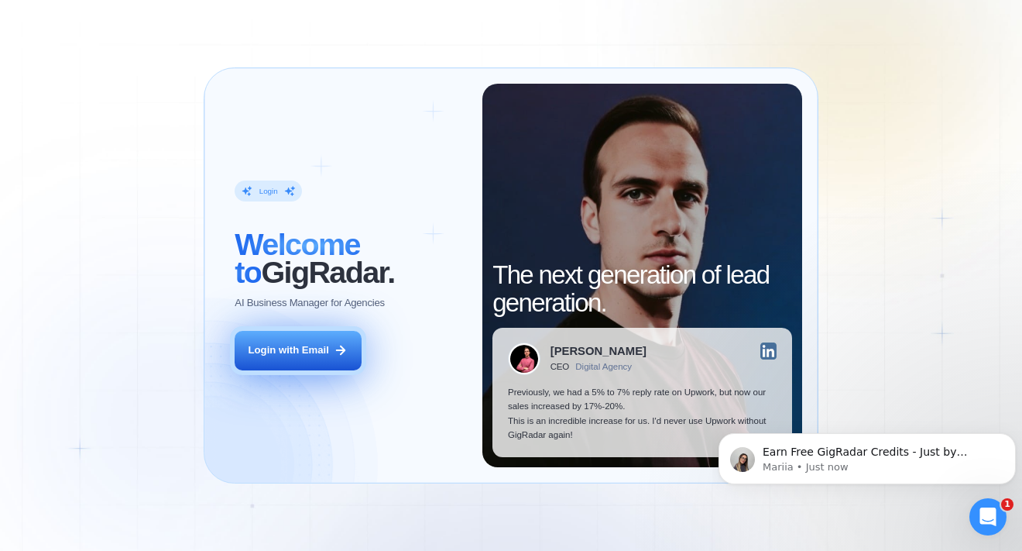
click at [305, 345] on div "Login with Email" at bounding box center [289, 350] width 81 height 14
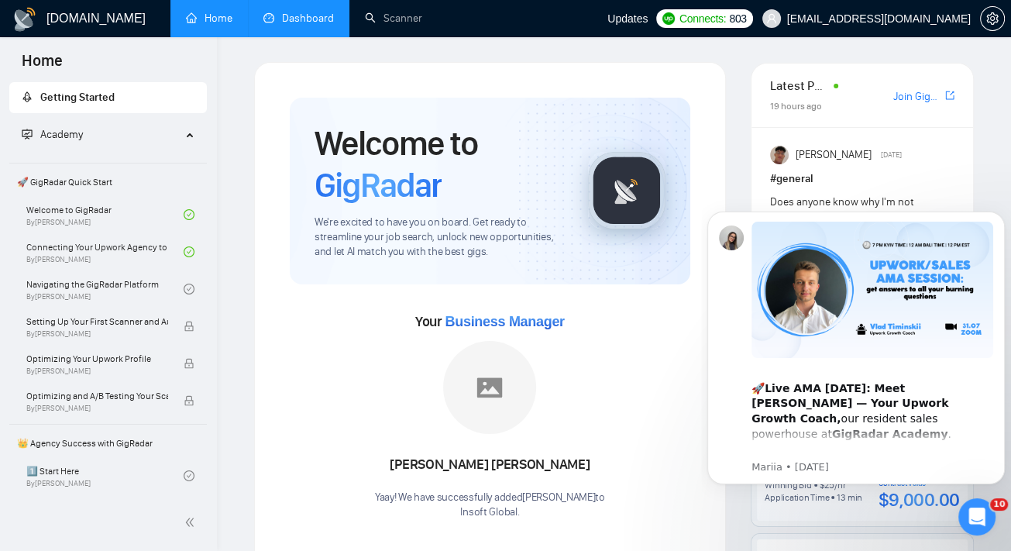
click at [321, 21] on link "Dashboard" at bounding box center [298, 18] width 70 height 13
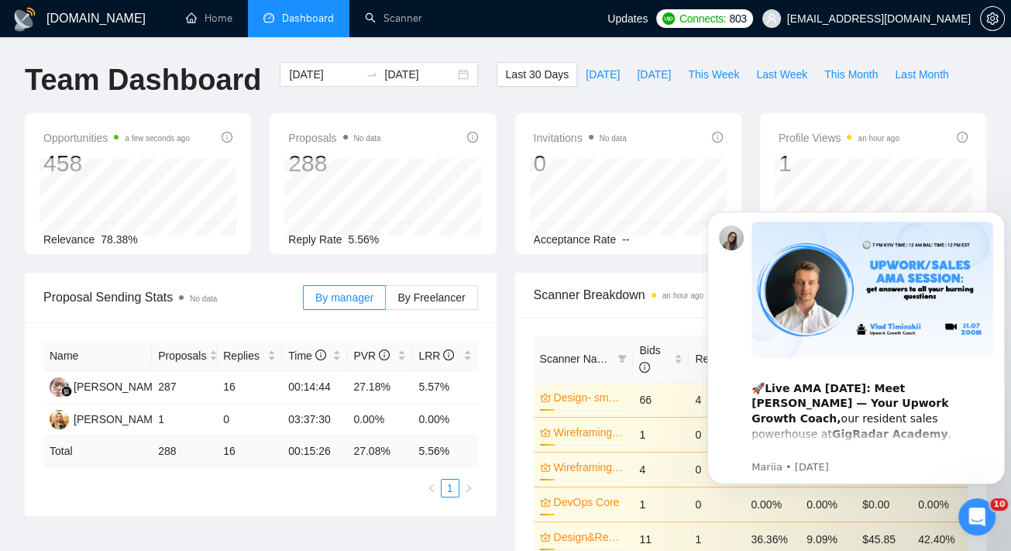
click at [975, 518] on icon "Open Intercom Messenger" at bounding box center [976, 516] width 11 height 12
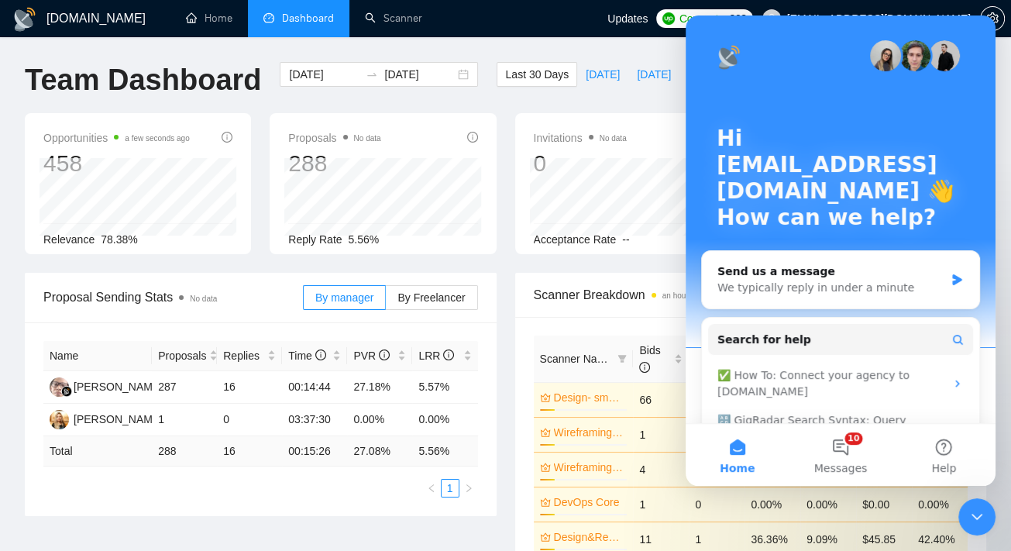
click at [976, 518] on icon "Close Intercom Messenger" at bounding box center [976, 516] width 11 height 6
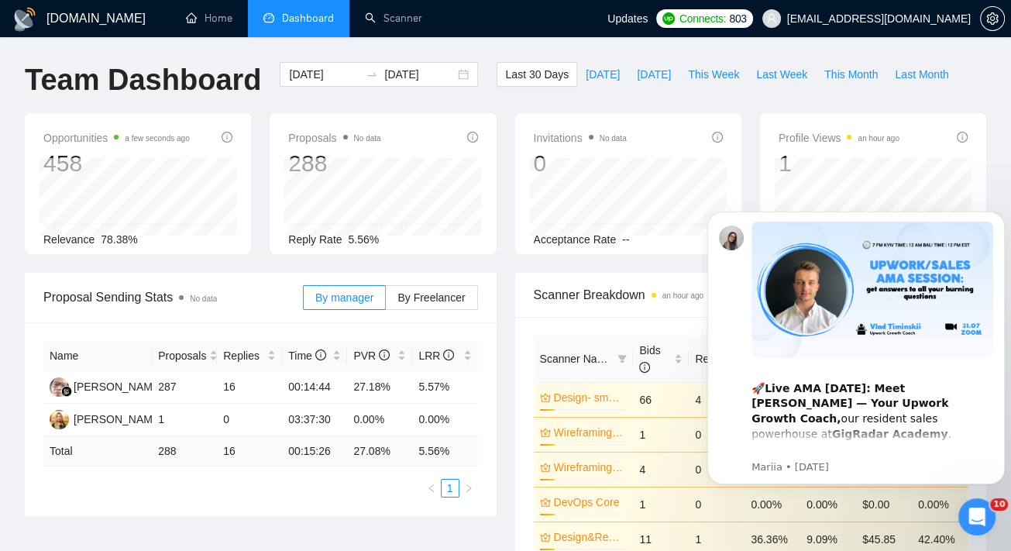
click at [515, 102] on div "Last 30 Days Today Yesterday This Week Last Week This Month Last Month" at bounding box center [726, 87] width 479 height 51
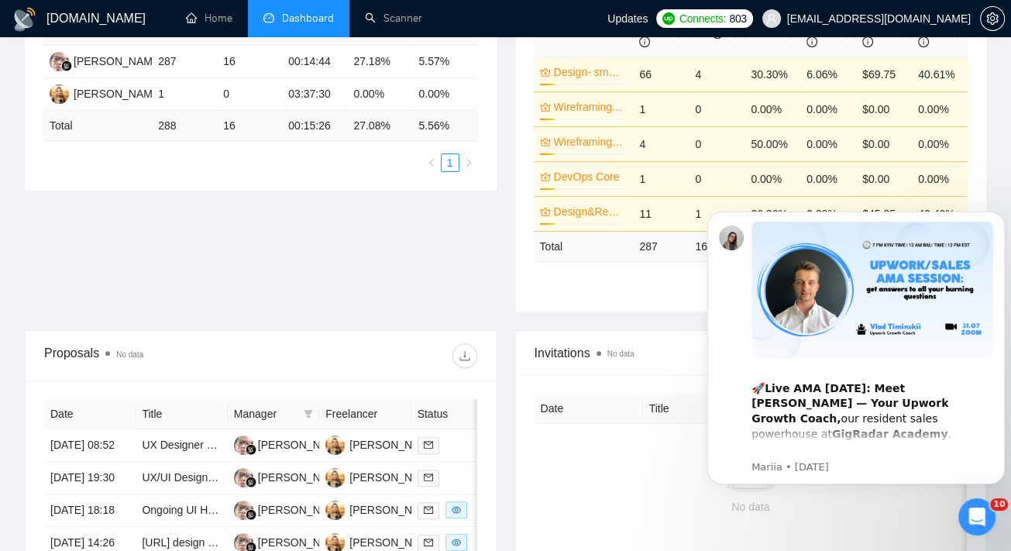
scroll to position [324, 0]
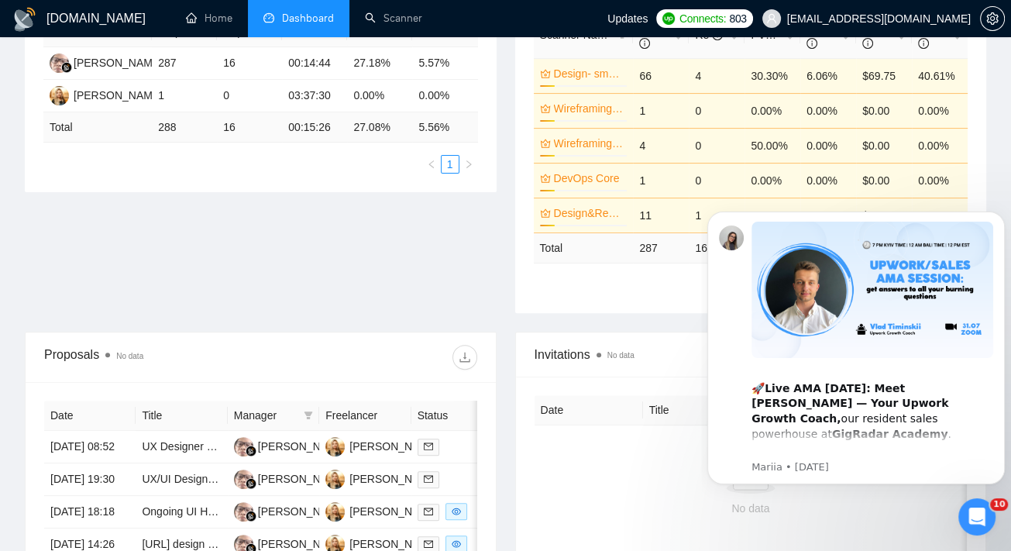
click at [982, 522] on icon "Open Intercom Messenger" at bounding box center [977, 517] width 26 height 26
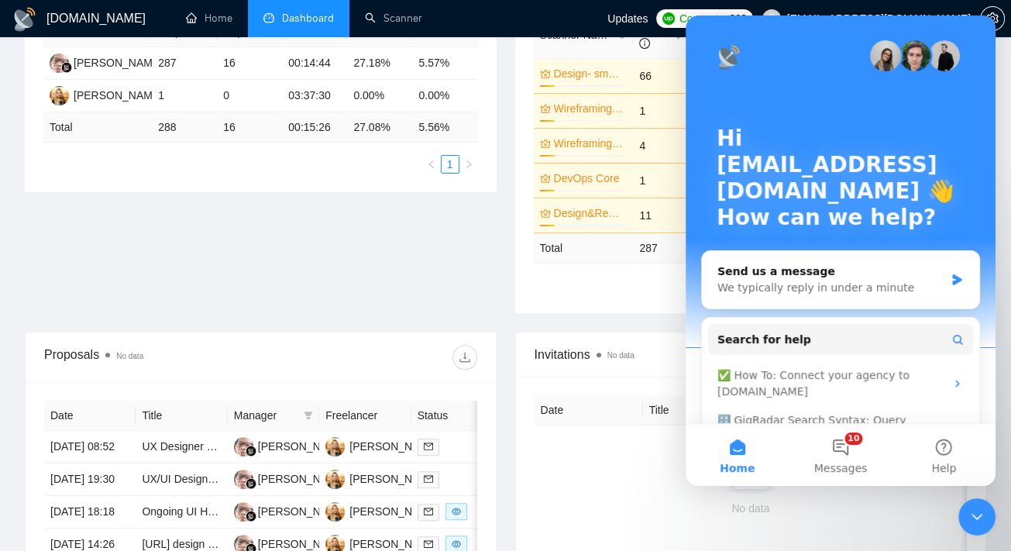
click at [982, 522] on icon "Close Intercom Messenger" at bounding box center [976, 516] width 19 height 19
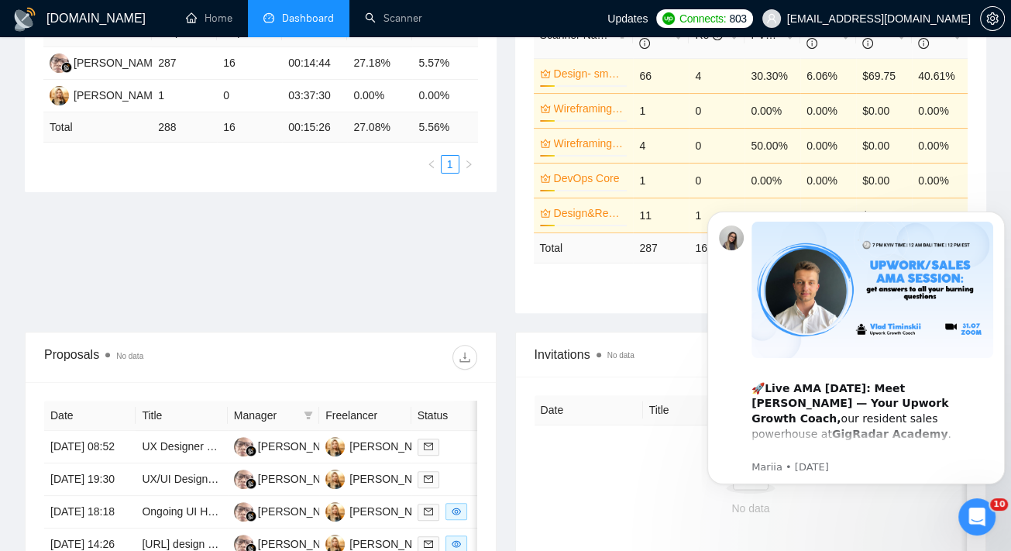
scroll to position [0, 0]
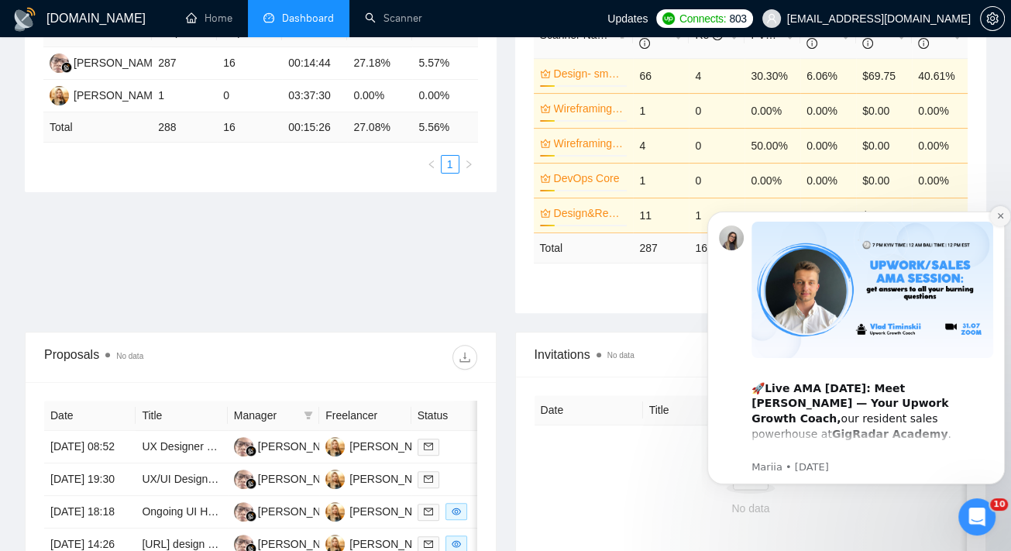
click at [1000, 216] on icon "Dismiss notification" at bounding box center [999, 215] width 5 height 5
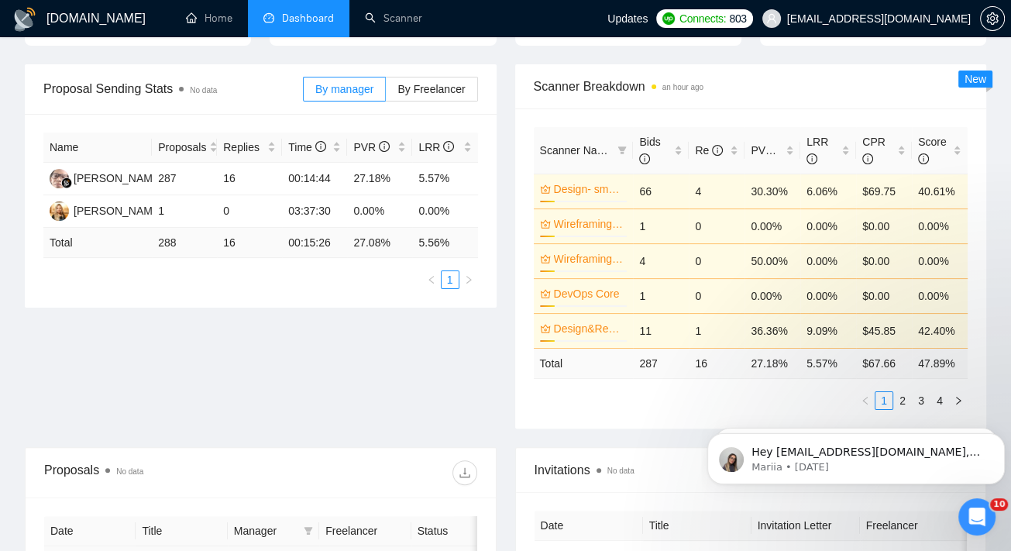
scroll to position [212, 0]
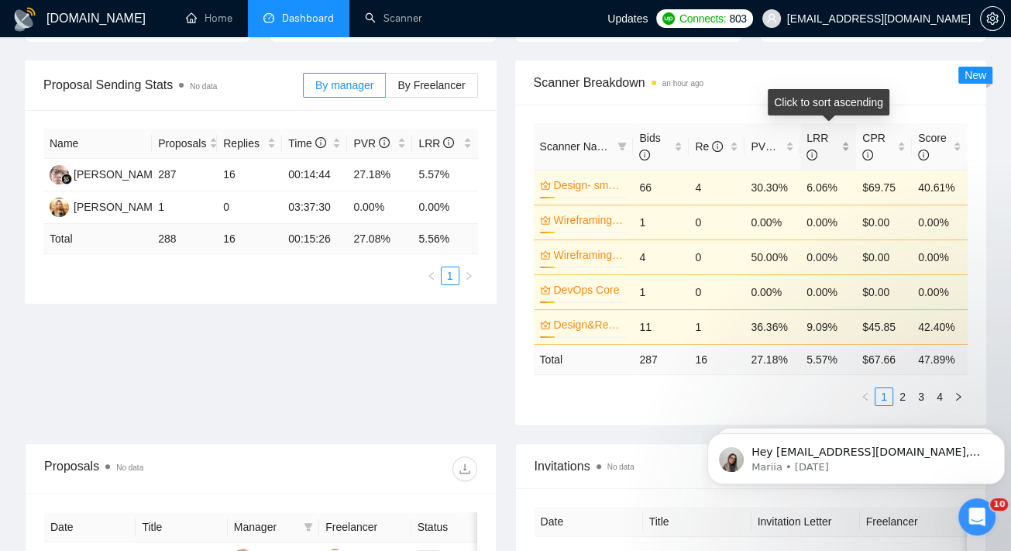
click at [847, 149] on div "LRR" at bounding box center [827, 146] width 43 height 34
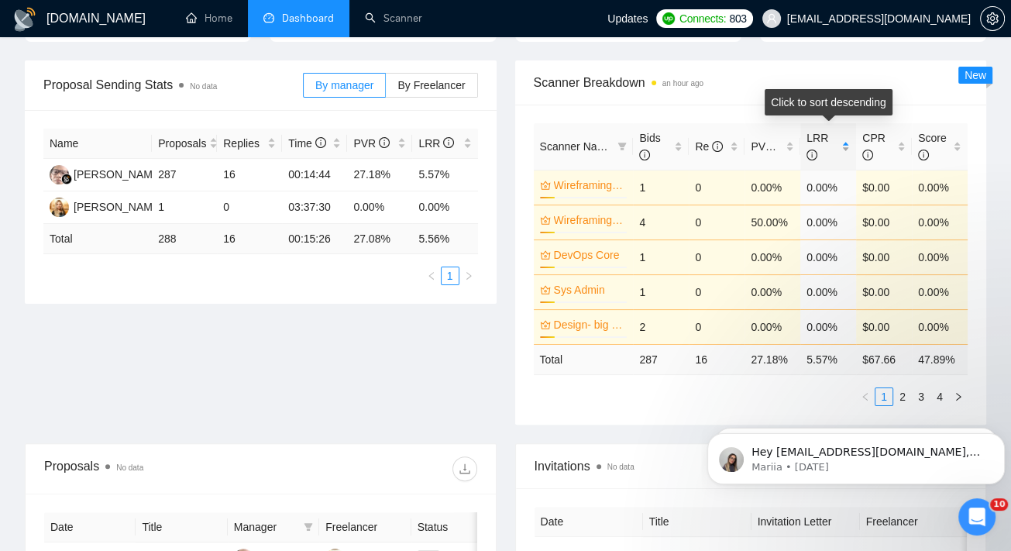
click at [847, 149] on div "LRR" at bounding box center [827, 146] width 43 height 34
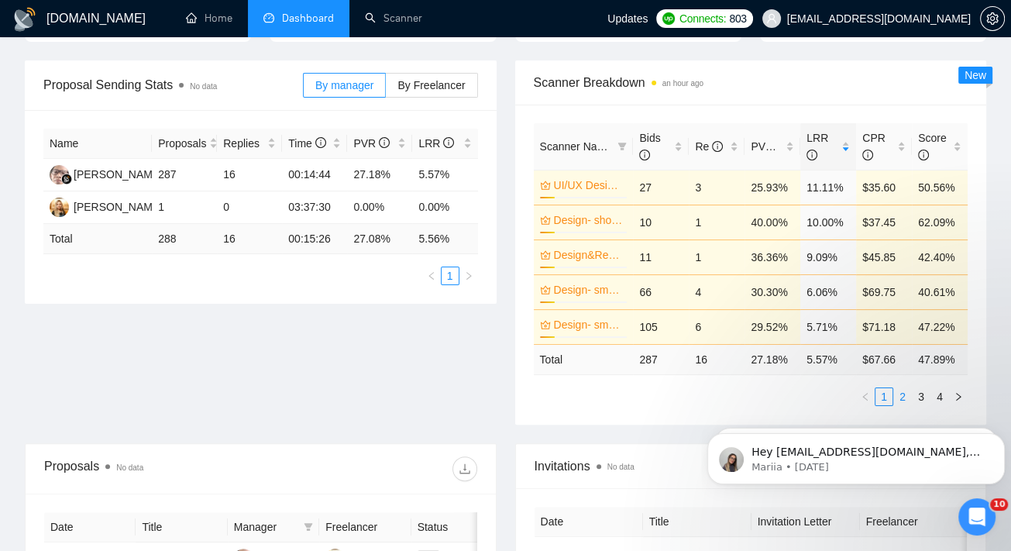
click at [903, 393] on link "2" at bounding box center [902, 396] width 17 height 17
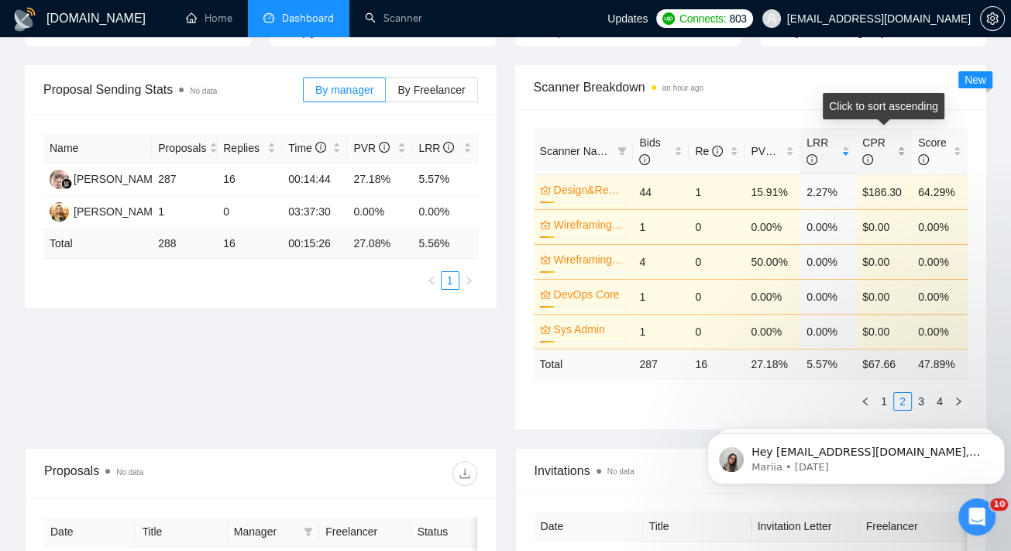
scroll to position [208, 0]
click at [922, 397] on link "3" at bounding box center [920, 400] width 17 height 17
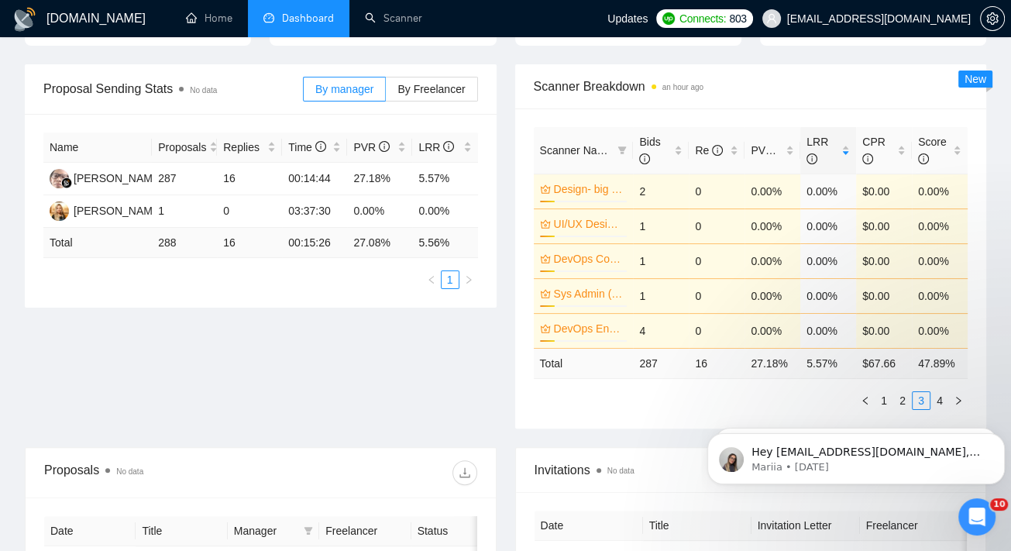
click html "Hey gigradar@cmlatitude.com, Looks like your Upwork agency Insoft Global ran ou…"
click at [940, 399] on link "4" at bounding box center [939, 400] width 17 height 17
click at [904, 397] on link "2" at bounding box center [902, 400] width 17 height 17
click html "Hey gigradar@cmlatitude.com, Looks like your Upwork agency Insoft Global ran ou…"
click at [881, 399] on link "1" at bounding box center [883, 400] width 17 height 17
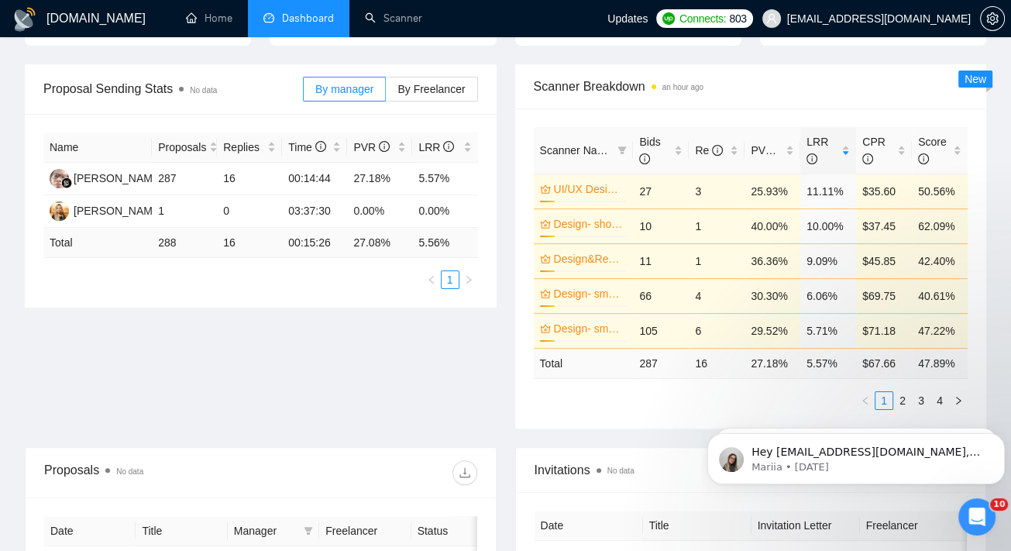
scroll to position [0, 0]
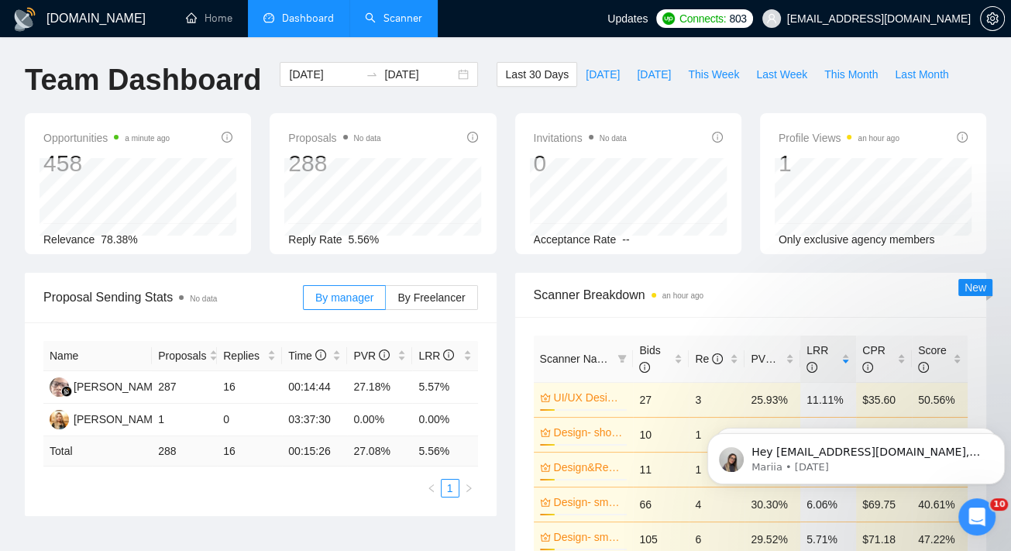
click at [408, 22] on link "Scanner" at bounding box center [393, 18] width 57 height 13
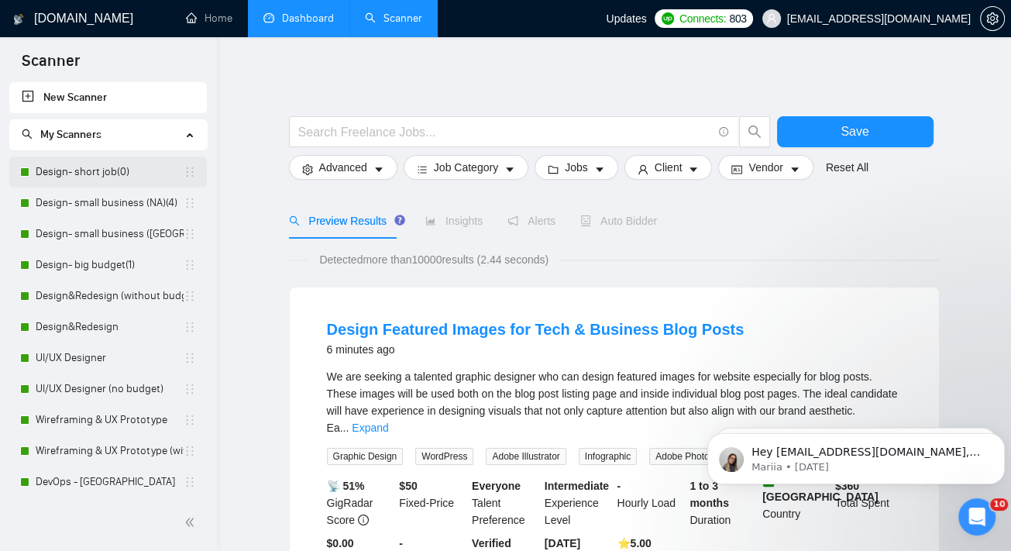
click at [106, 177] on link "Design- short job(0)" at bounding box center [110, 171] width 148 height 31
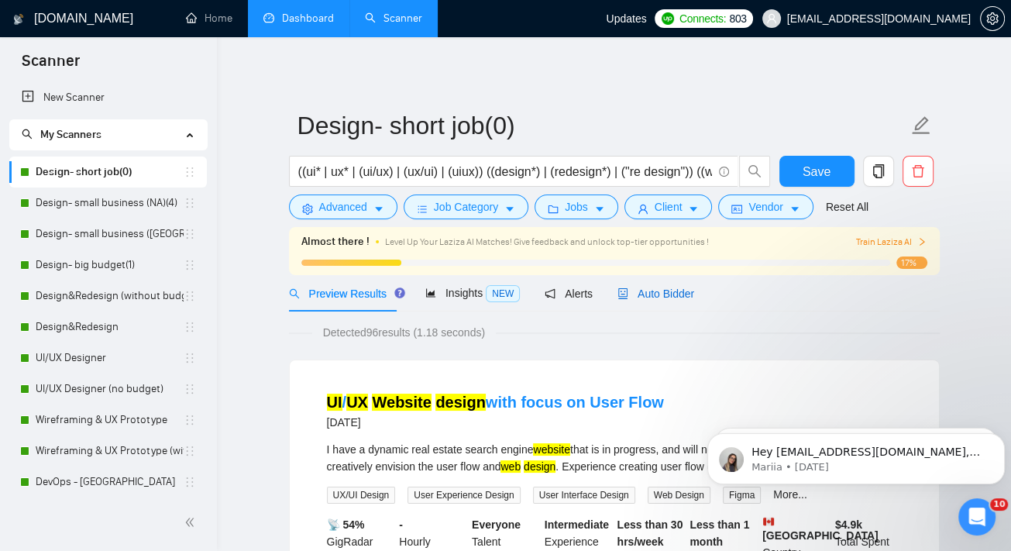
click at [653, 297] on span "Auto Bidder" at bounding box center [655, 293] width 77 height 12
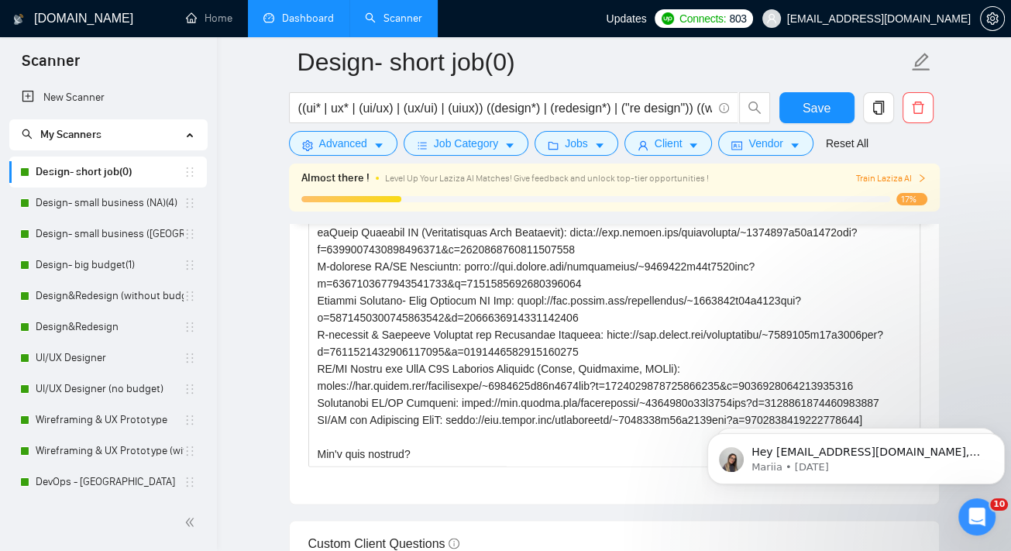
scroll to position [1982, 0]
click at [130, 203] on link "Design- small business (NA)(4)" at bounding box center [110, 202] width 148 height 31
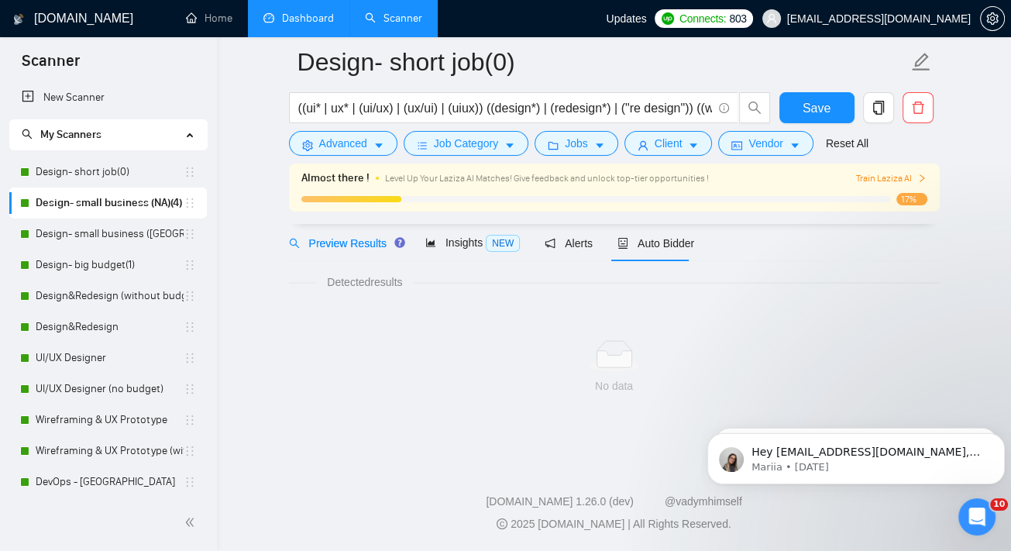
scroll to position [62, 0]
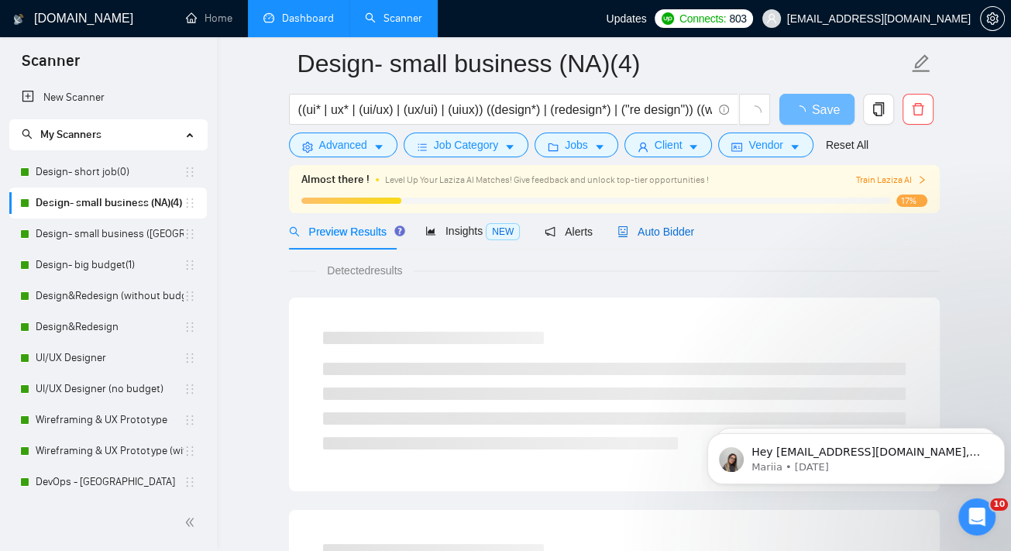
click at [667, 228] on span "Auto Bidder" at bounding box center [655, 231] width 77 height 12
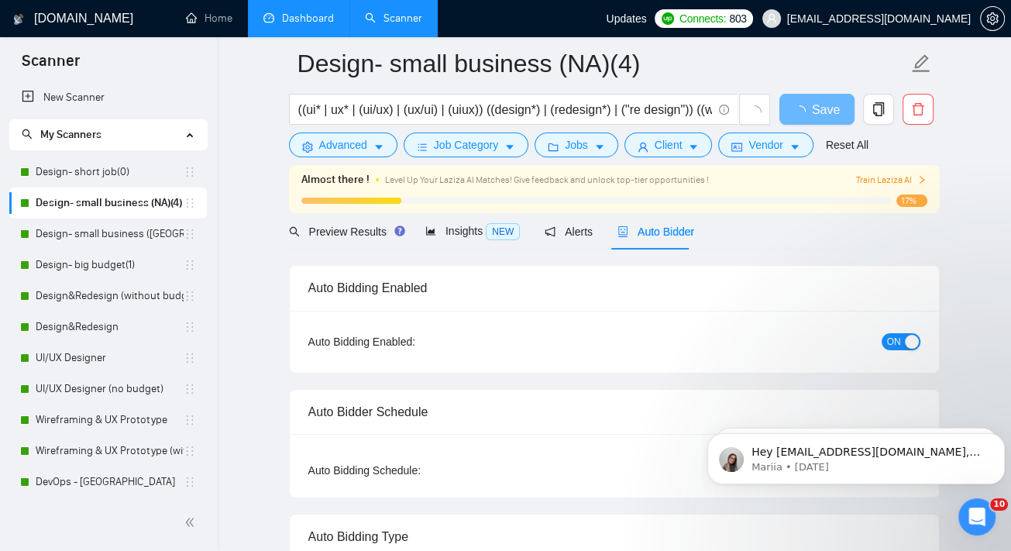
radio input "false"
radio input "true"
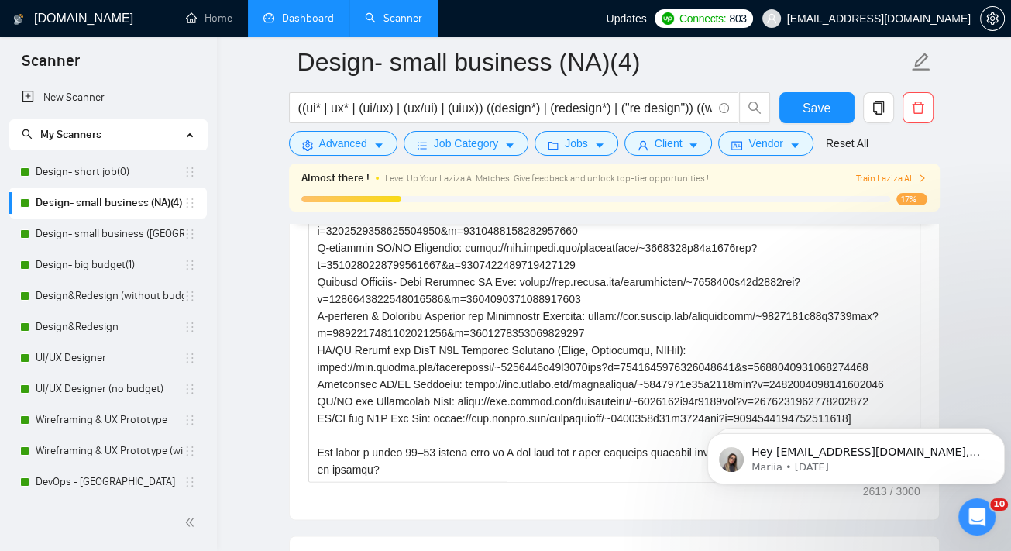
scroll to position [2190, 0]
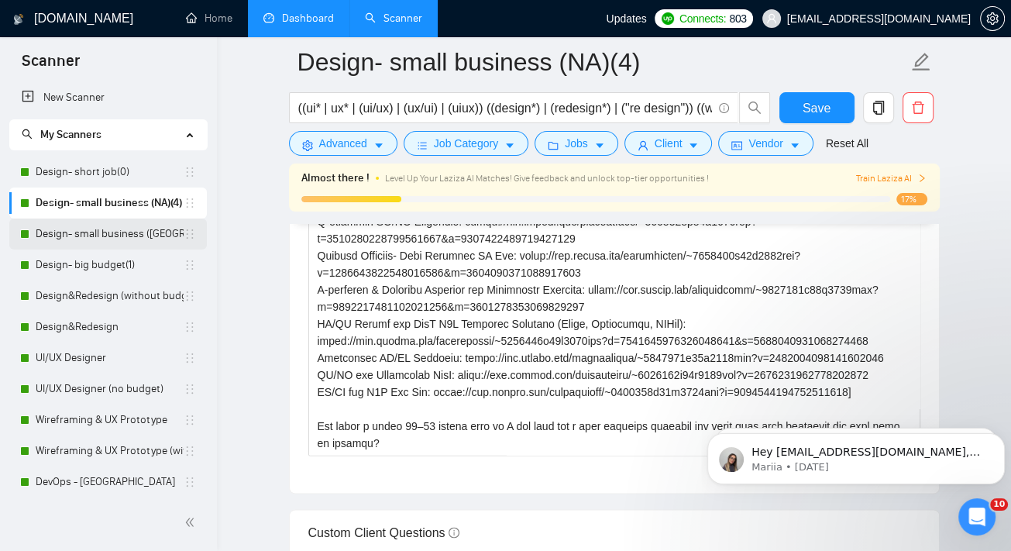
click at [132, 239] on link "Design- small business (Europe)(4)" at bounding box center [110, 233] width 148 height 31
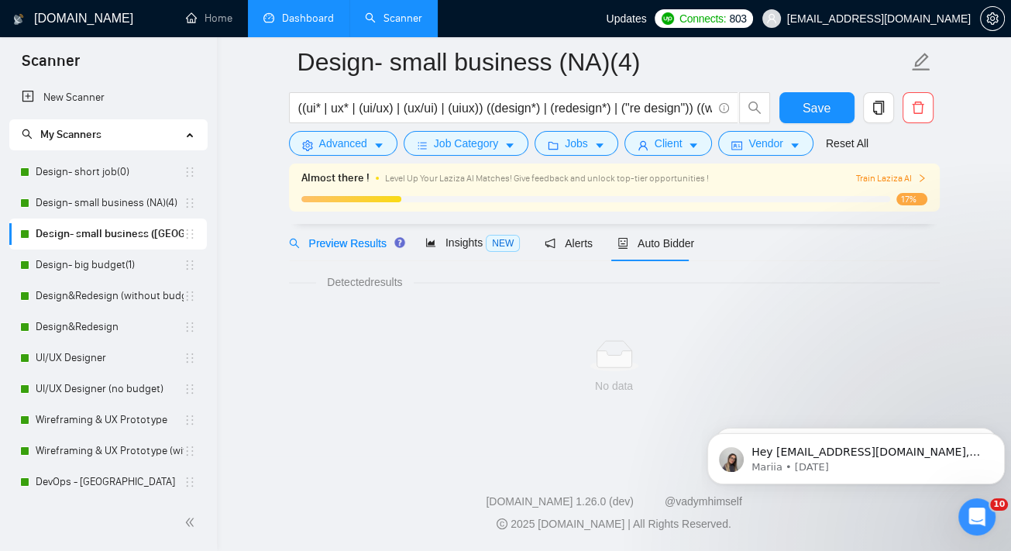
scroll to position [62, 0]
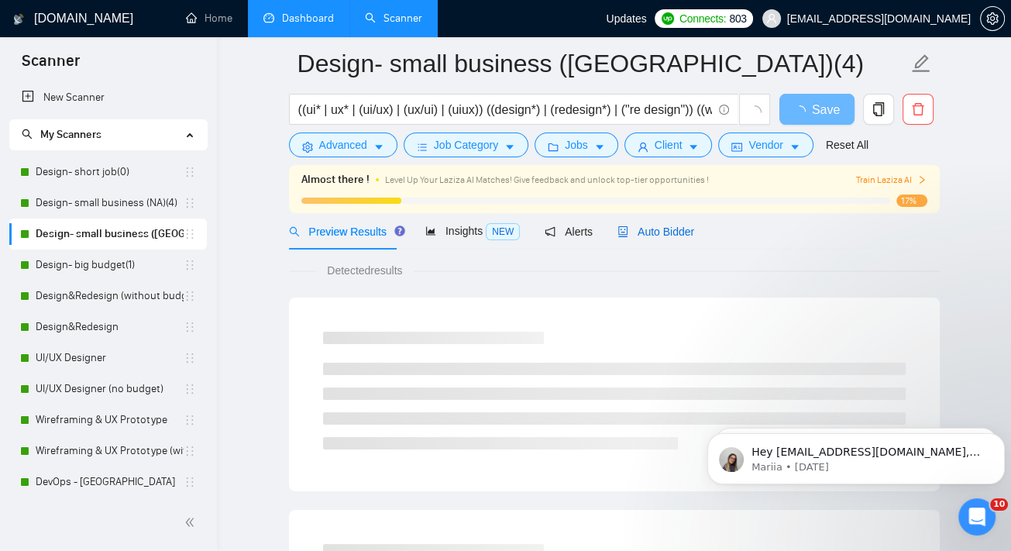
click at [674, 232] on span "Auto Bidder" at bounding box center [655, 231] width 77 height 12
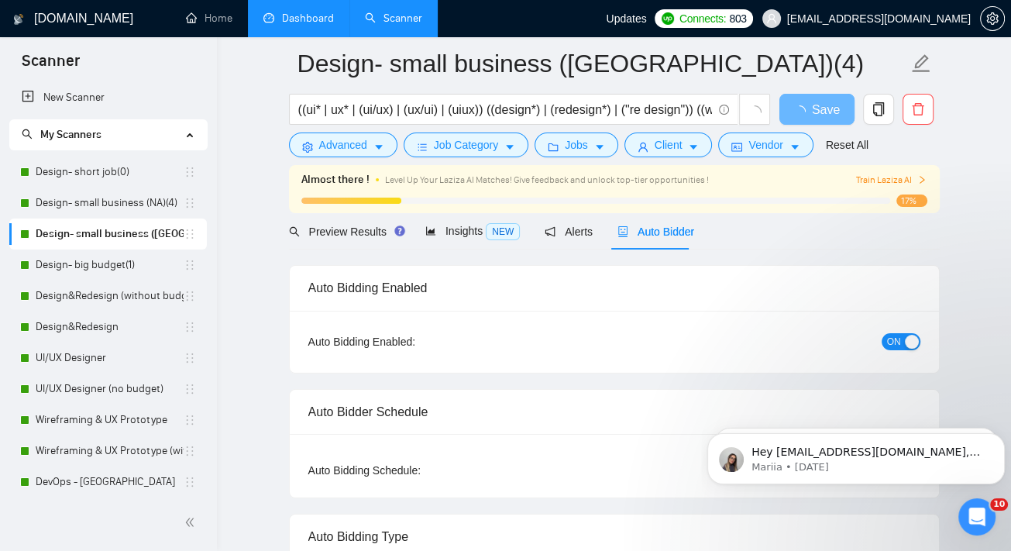
radio input "false"
radio input "true"
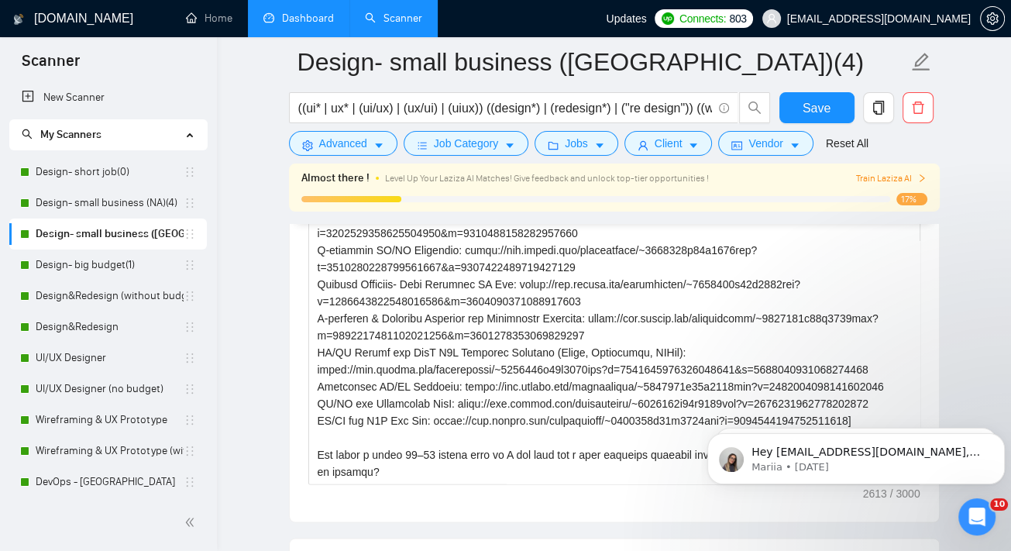
scroll to position [341, 0]
click at [117, 266] on link "Design- big budget(1)" at bounding box center [110, 264] width 148 height 31
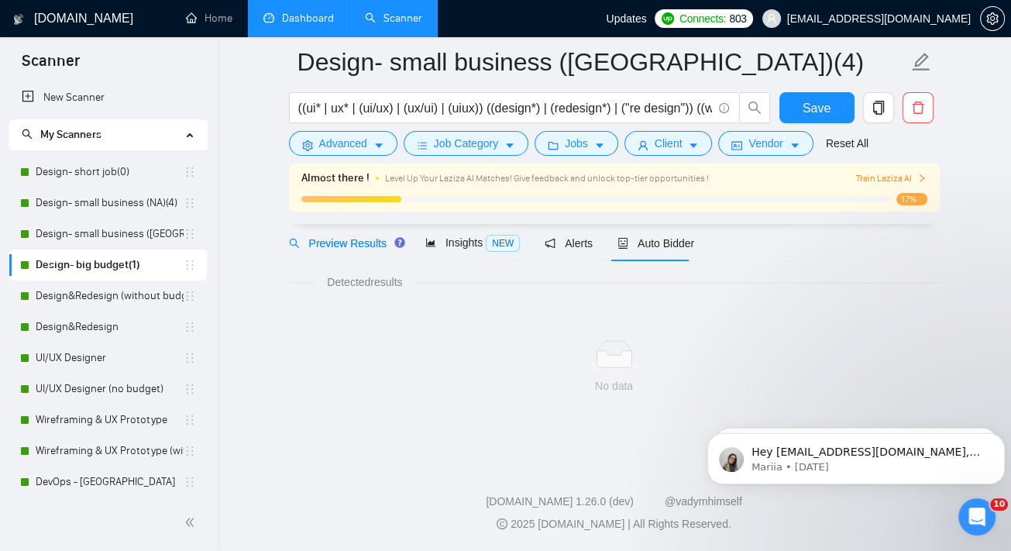
scroll to position [62, 0]
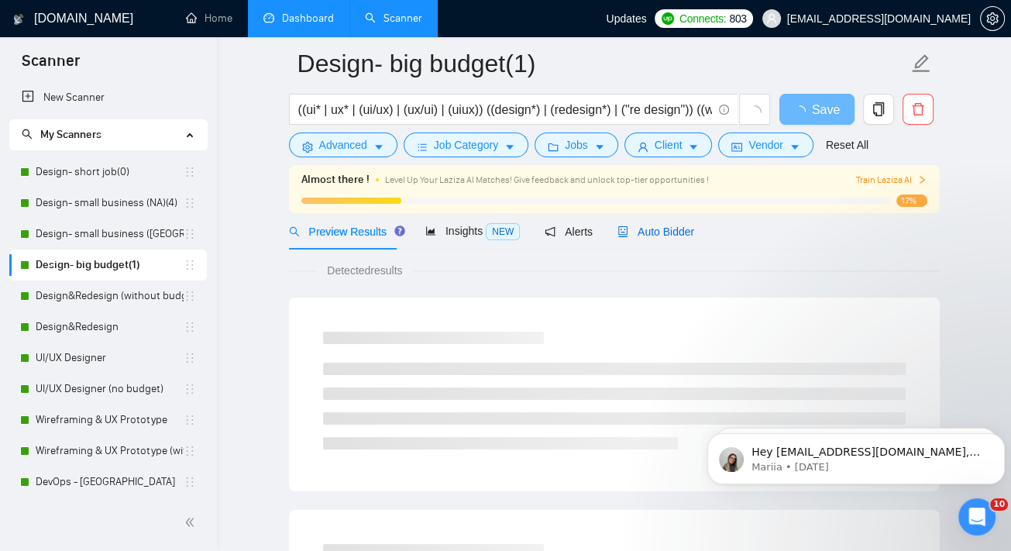
click at [664, 233] on span "Auto Bidder" at bounding box center [655, 231] width 77 height 12
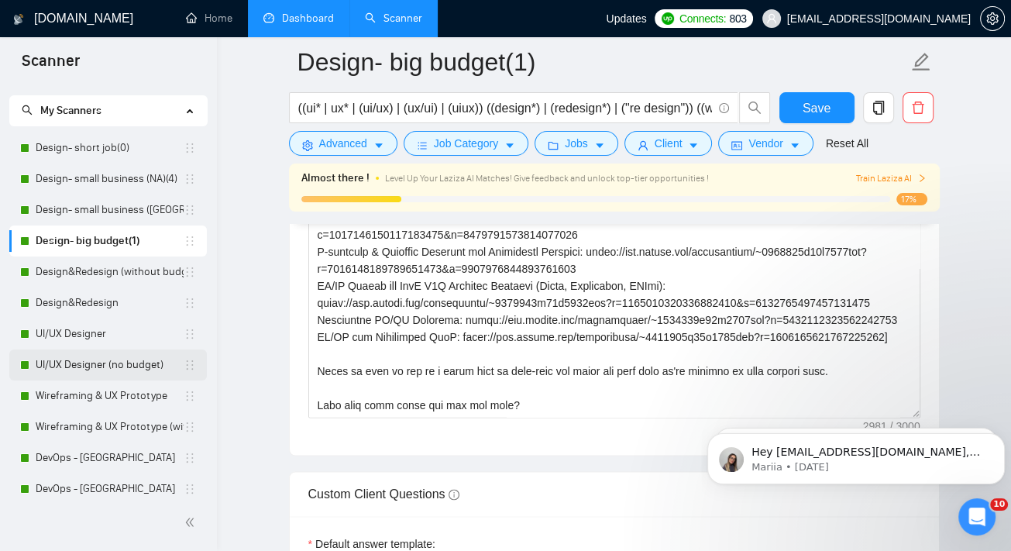
scroll to position [22, 0]
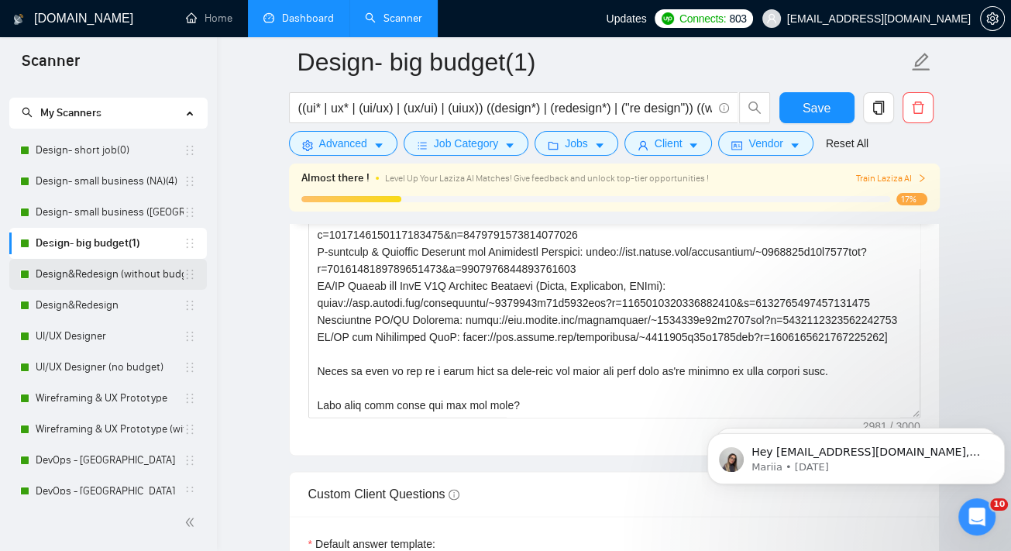
click at [150, 283] on link "Design&Redesign (without budget)" at bounding box center [110, 274] width 148 height 31
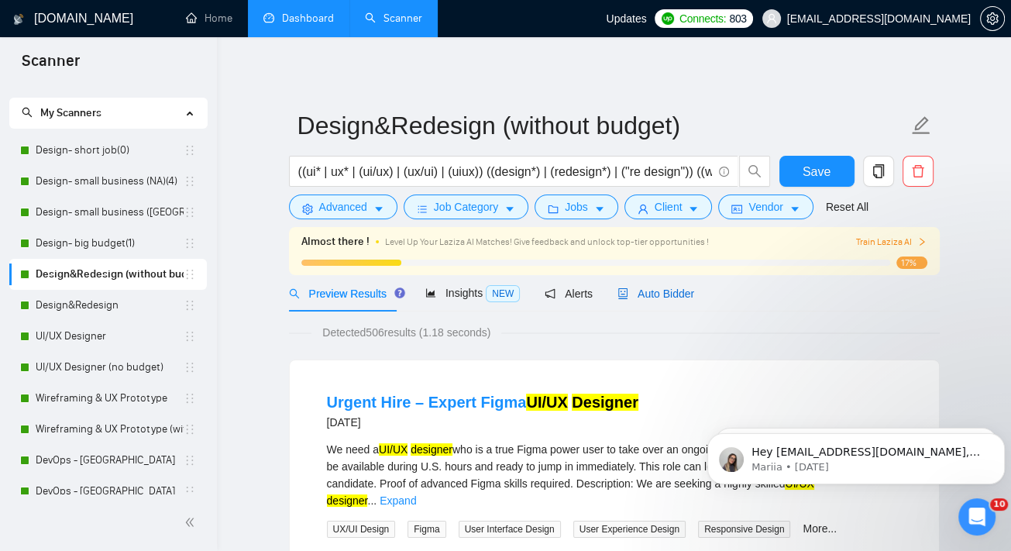
click at [661, 297] on span "Auto Bidder" at bounding box center [655, 293] width 77 height 12
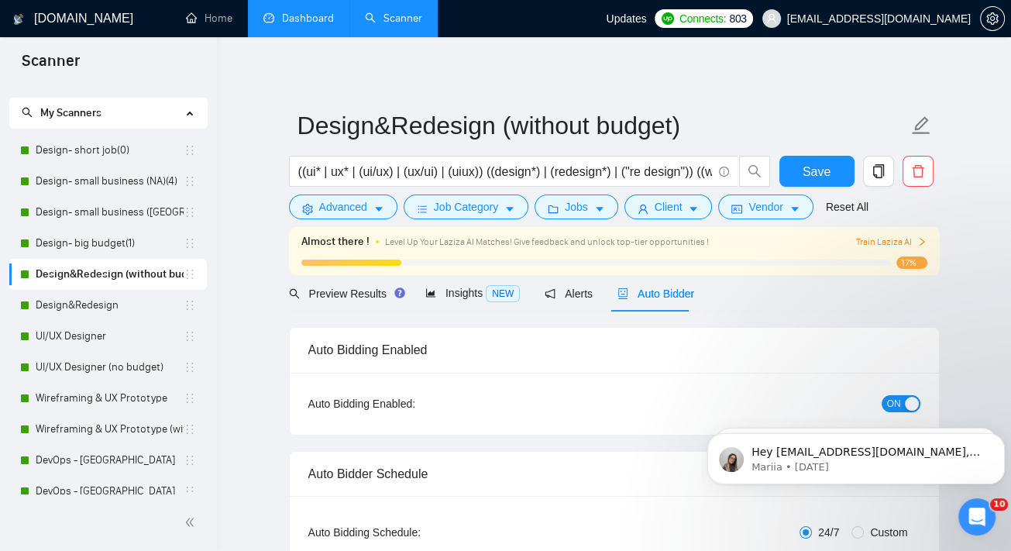
radio input "false"
radio input "true"
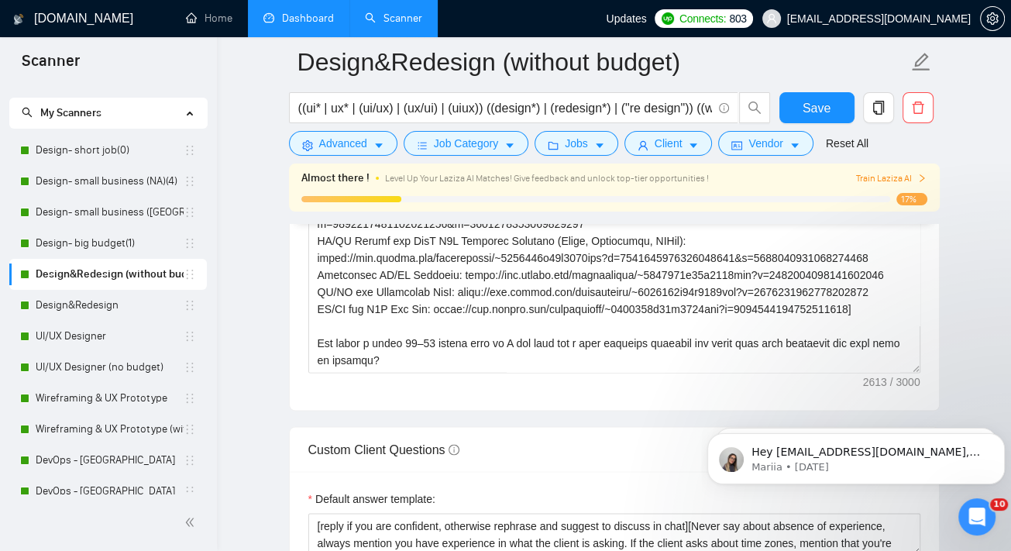
scroll to position [2249, 0]
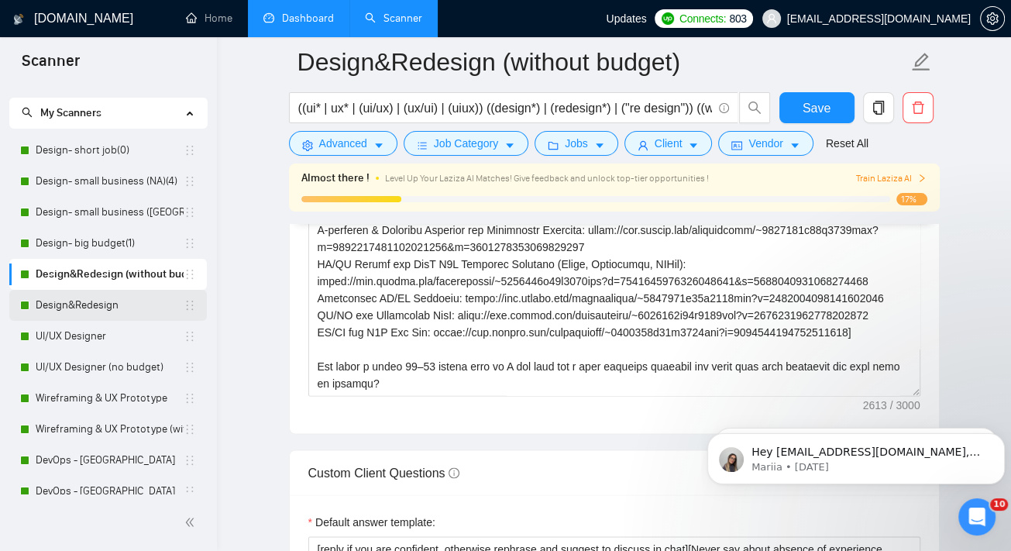
click at [91, 314] on link "Design&Redesign" at bounding box center [110, 305] width 148 height 31
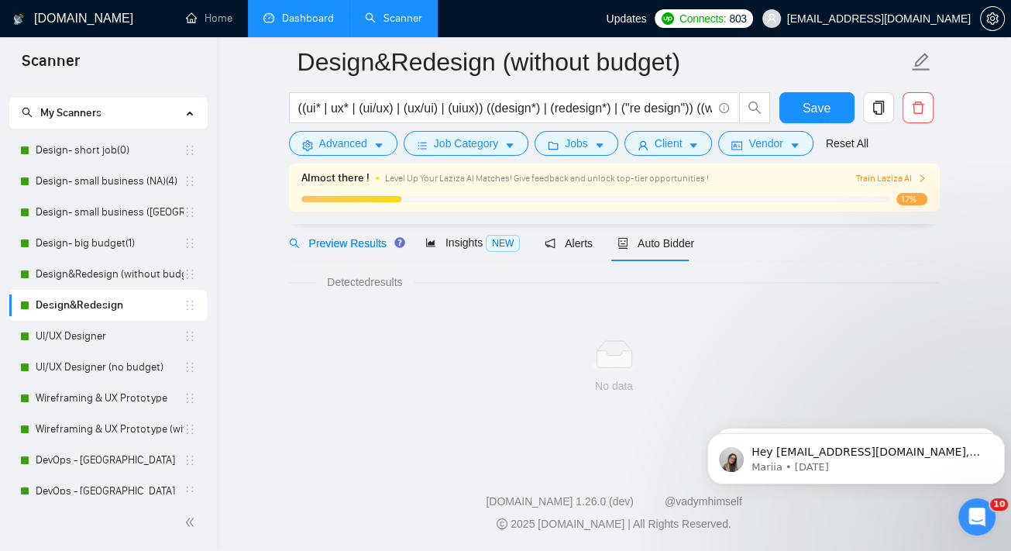
scroll to position [62, 0]
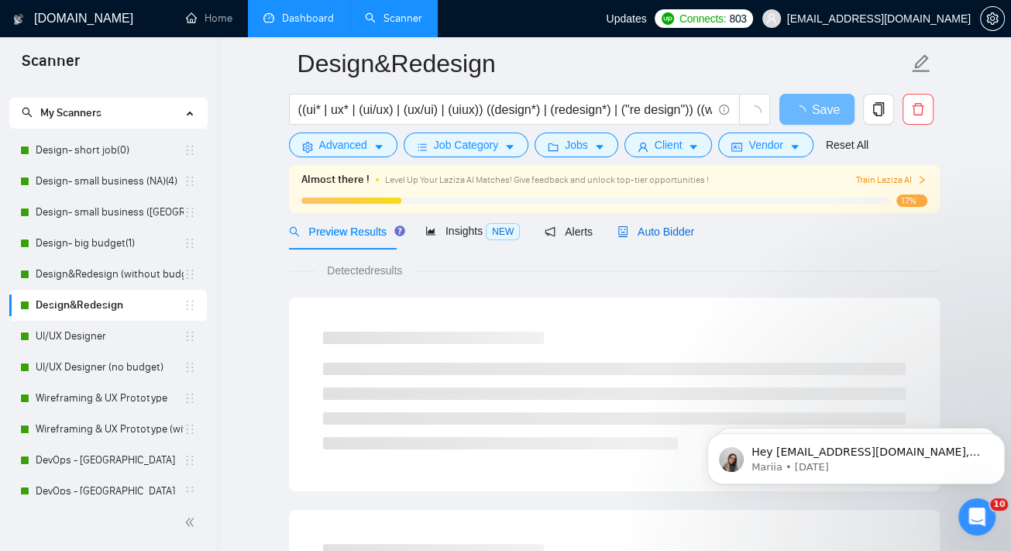
click at [661, 232] on span "Auto Bidder" at bounding box center [655, 231] width 77 height 12
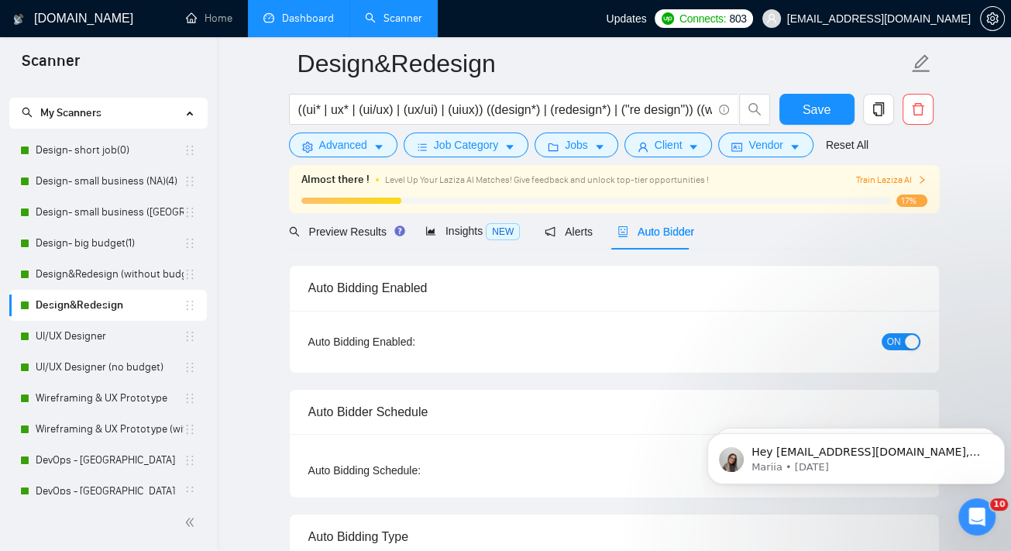
checkbox input "true"
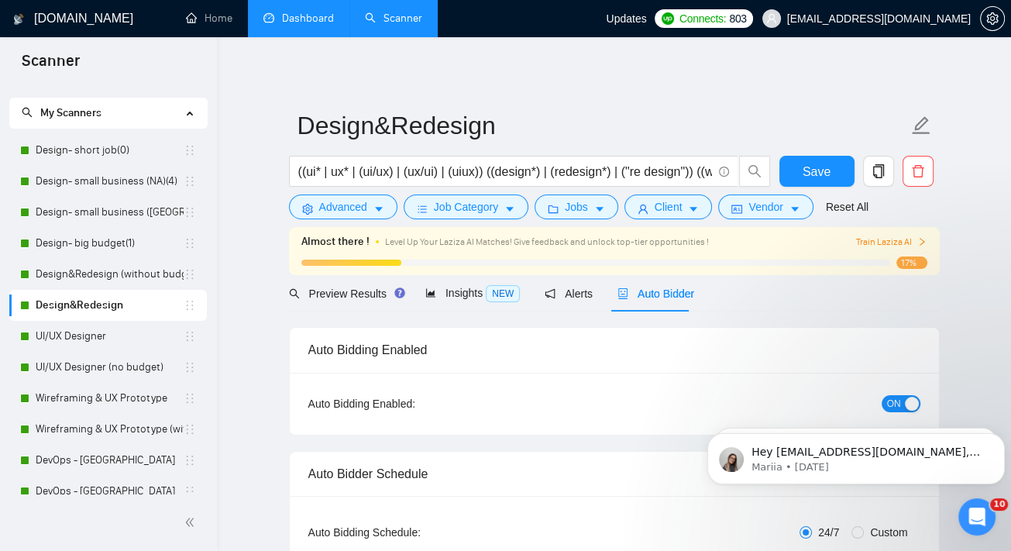
click at [291, 22] on link "Dashboard" at bounding box center [298, 18] width 70 height 13
